Goal: Task Accomplishment & Management: Use online tool/utility

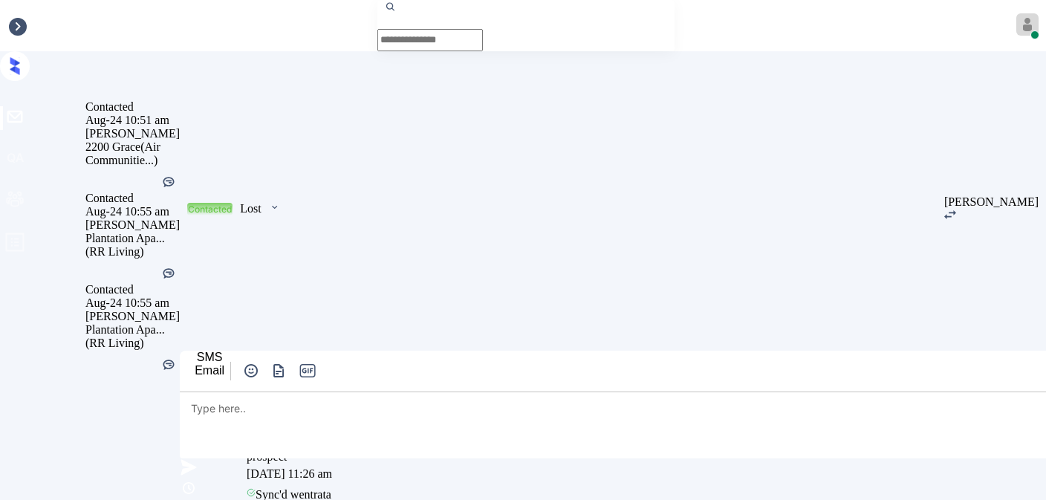
scroll to position [6786, 0]
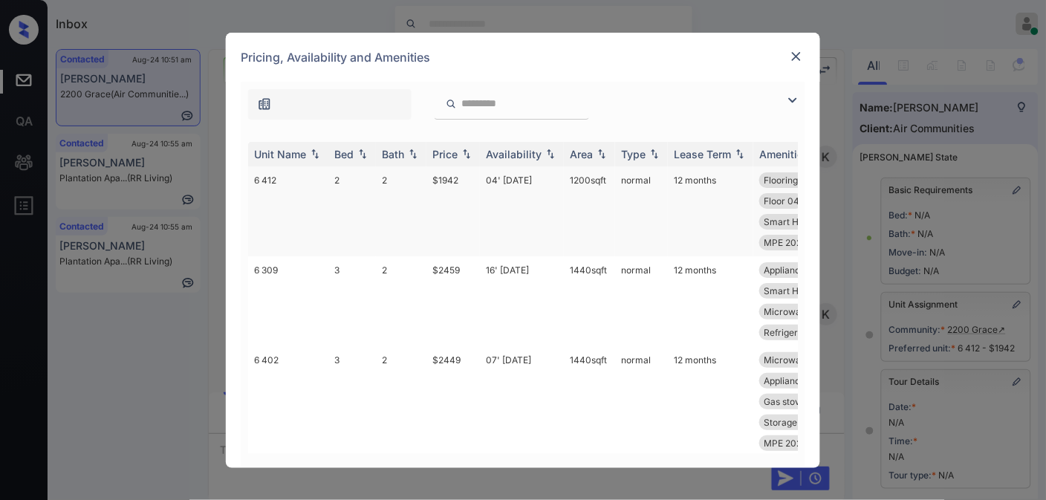
scroll to position [6786, 0]
click at [461, 154] on img at bounding box center [466, 154] width 15 height 10
click at [461, 154] on img at bounding box center [466, 154] width 15 height 11
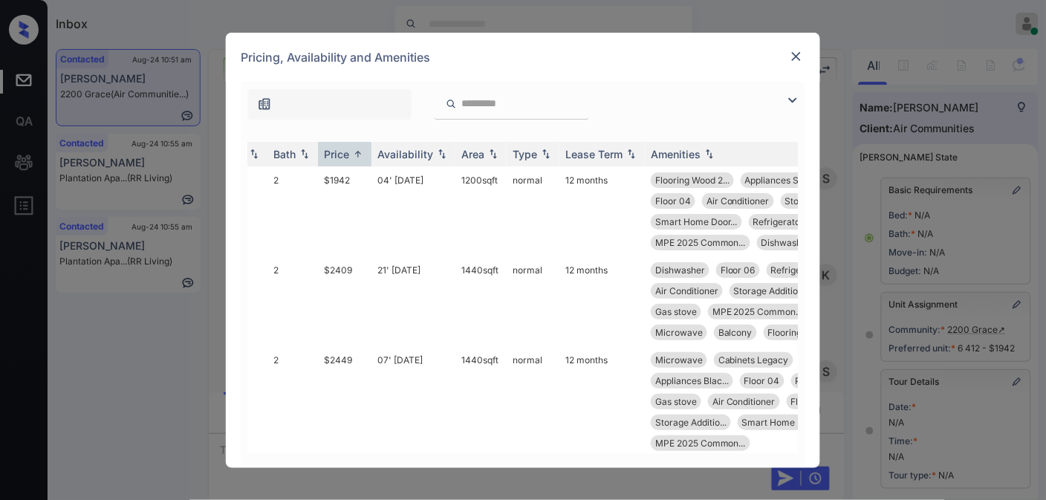
scroll to position [0, 35]
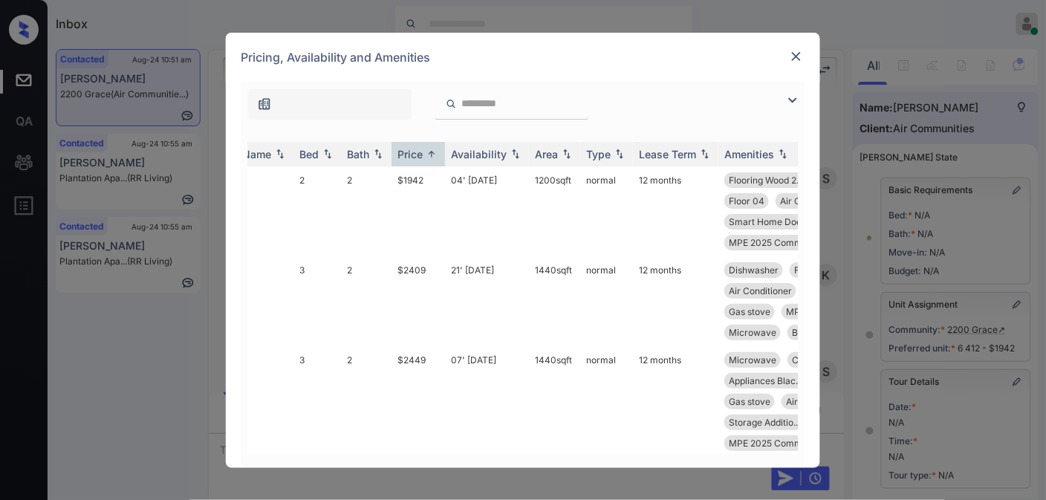
click at [798, 64] on div at bounding box center [797, 57] width 18 height 18
